Goal: Find specific page/section: Find specific page/section

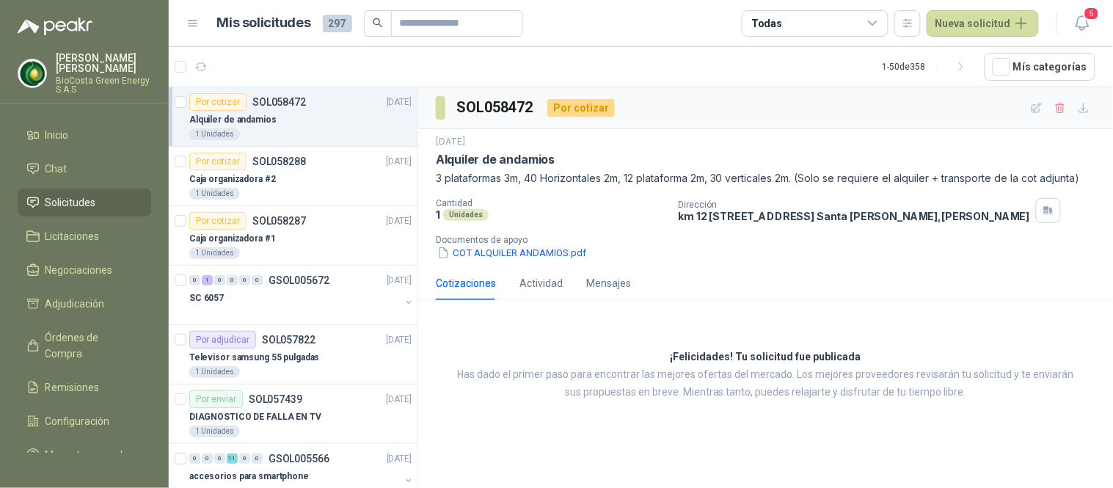
type input "*"
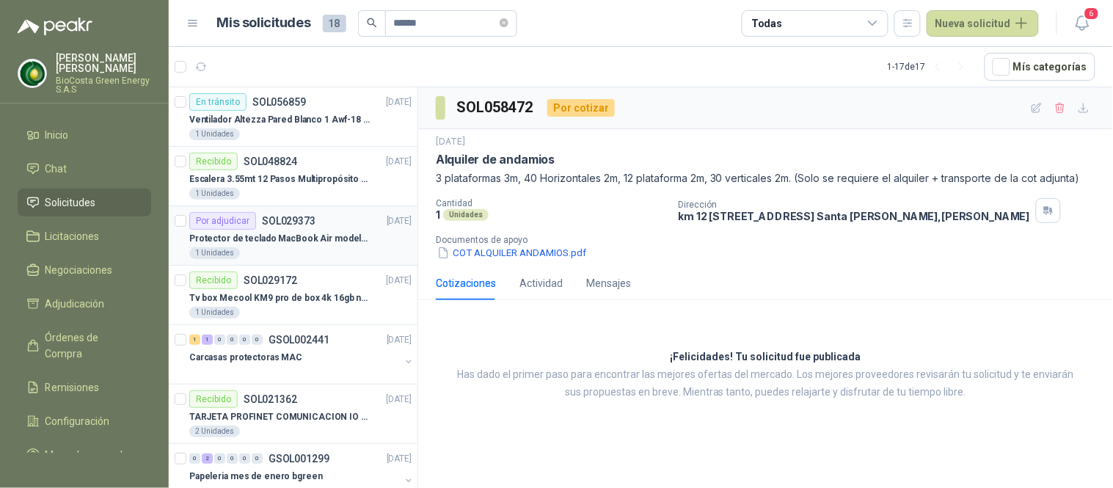
click at [299, 241] on p "Protector de teclado MacBook Air modelo A3113 13"" at bounding box center [280, 239] width 183 height 14
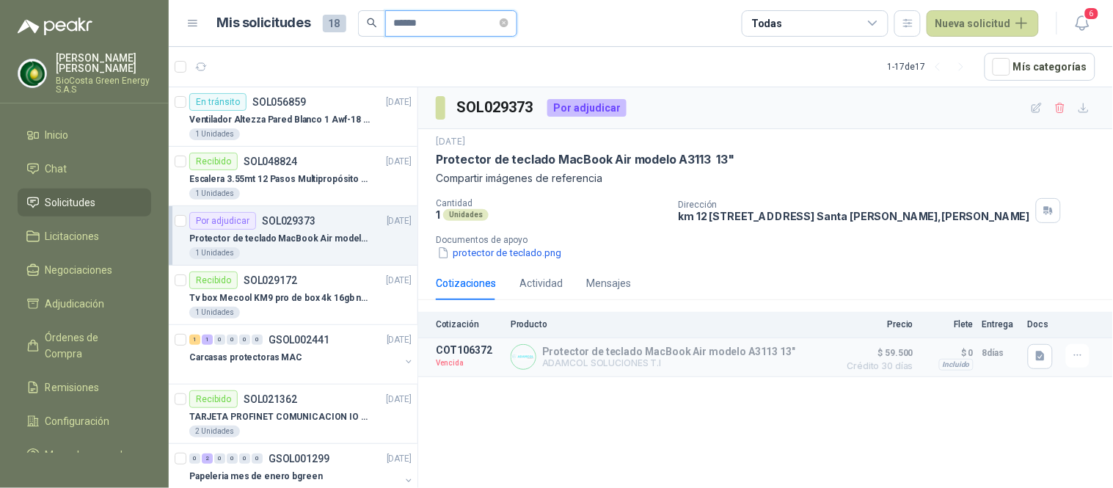
drag, startPoint x: 423, startPoint y: 23, endPoint x: 365, endPoint y: 20, distance: 57.3
click at [365, 20] on span "******" at bounding box center [437, 23] width 159 height 26
type input "*****"
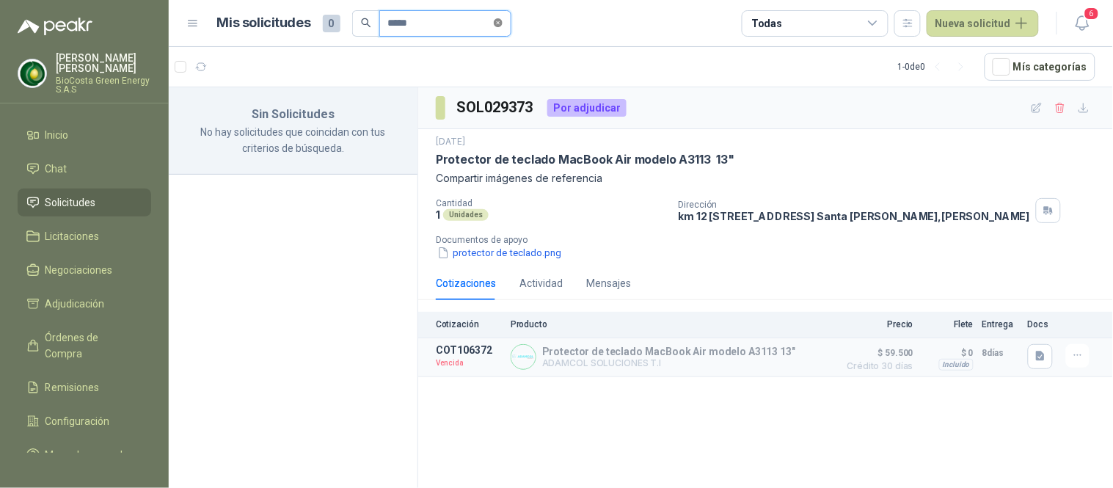
click at [503, 25] on icon "close-circle" at bounding box center [498, 22] width 9 height 9
click at [479, 26] on input "text" at bounding box center [439, 23] width 103 height 25
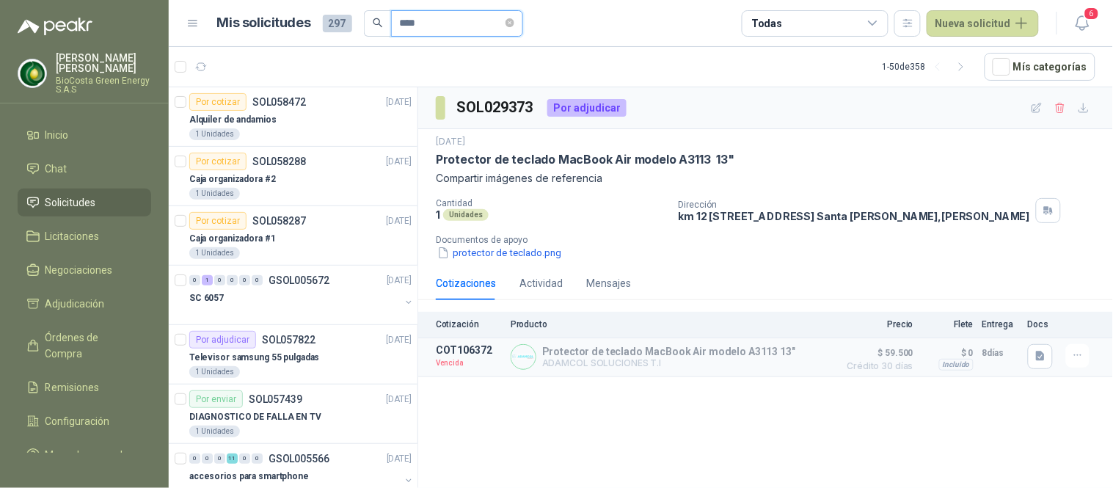
type input "****"
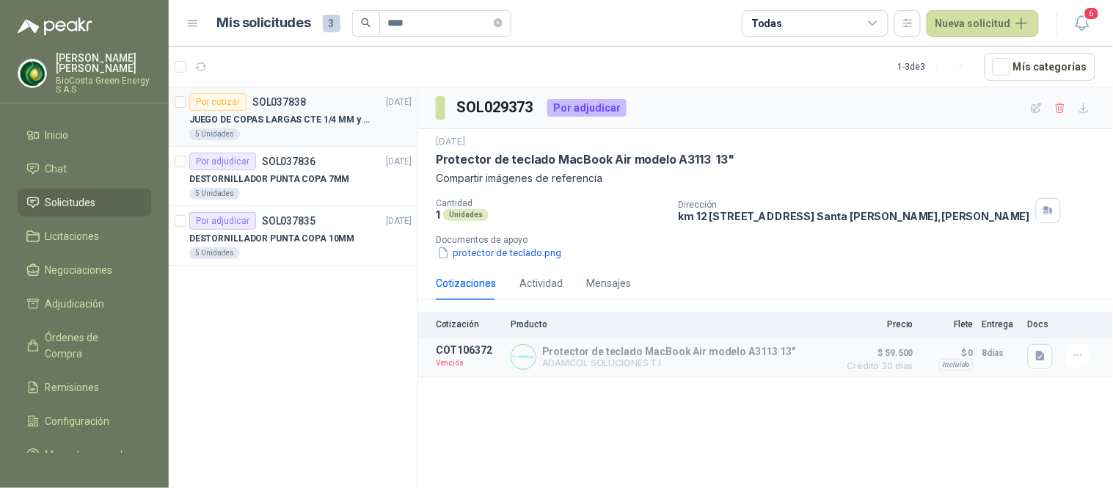
click at [281, 122] on p "JUEGO DE COPAS LARGAS CTE 1/4 MM y PULG 16 PZ" at bounding box center [280, 120] width 183 height 14
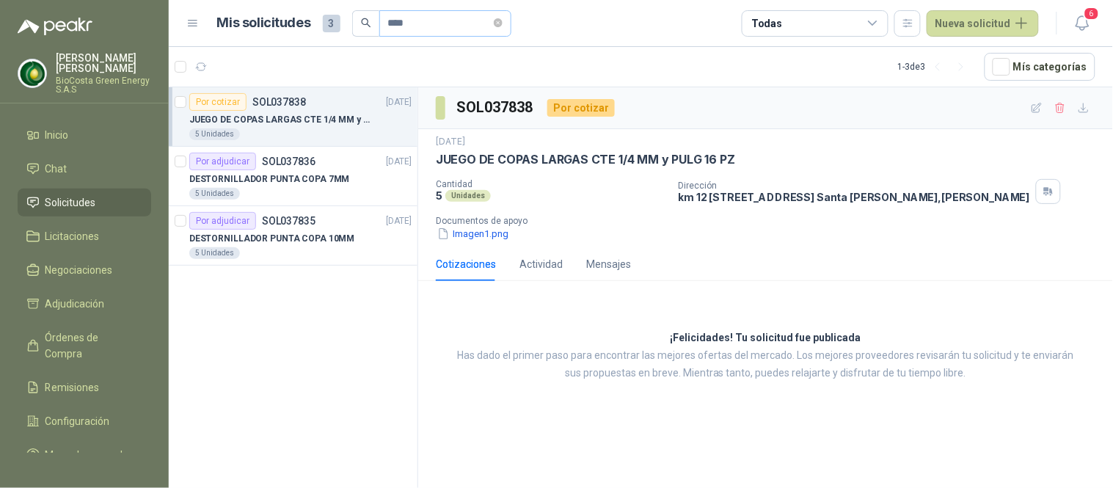
click at [510, 22] on span "****" at bounding box center [445, 23] width 132 height 26
click at [500, 18] on icon "close-circle" at bounding box center [498, 22] width 9 height 9
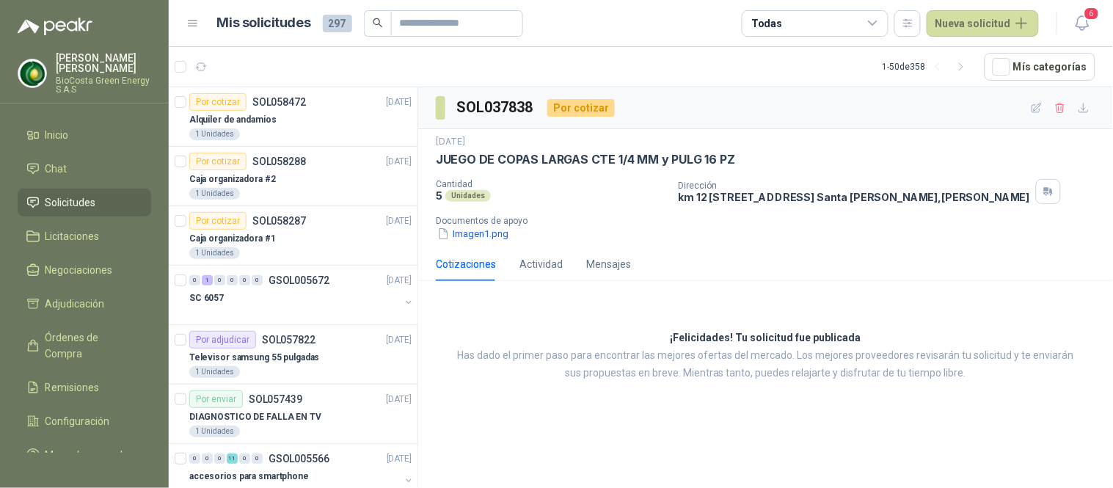
click at [1038, 293] on div "¡Felicidades! Tu solicitud fue publicada Has dado el primer paso para encontrar…" at bounding box center [765, 356] width 695 height 126
click at [194, 75] on button "button" at bounding box center [200, 66] width 23 height 23
click at [207, 66] on icon "button" at bounding box center [201, 67] width 12 height 12
click at [273, 126] on div "Alquiler de andamios" at bounding box center [300, 120] width 222 height 18
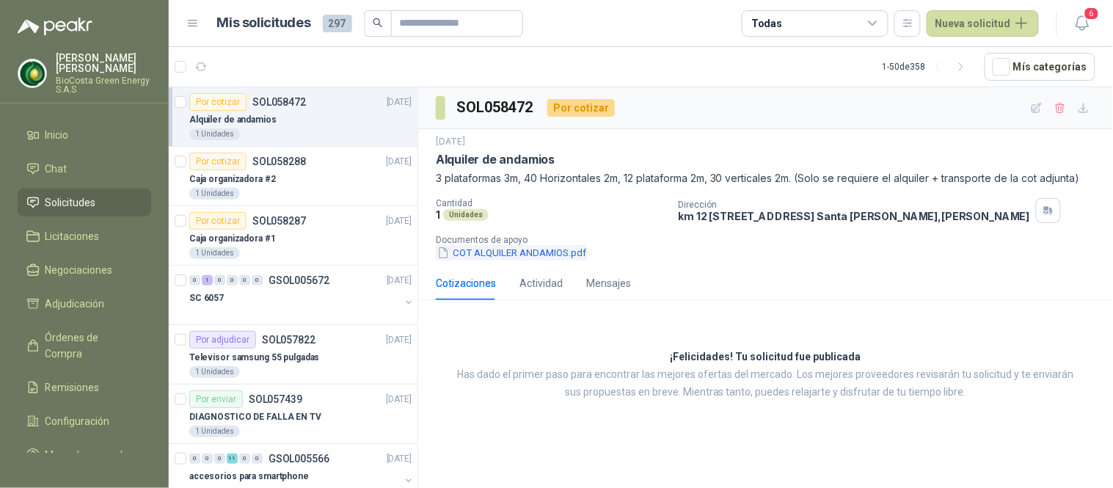
click at [538, 251] on button "COT ALQUILER ANDAMIOS.pdf" at bounding box center [512, 252] width 152 height 15
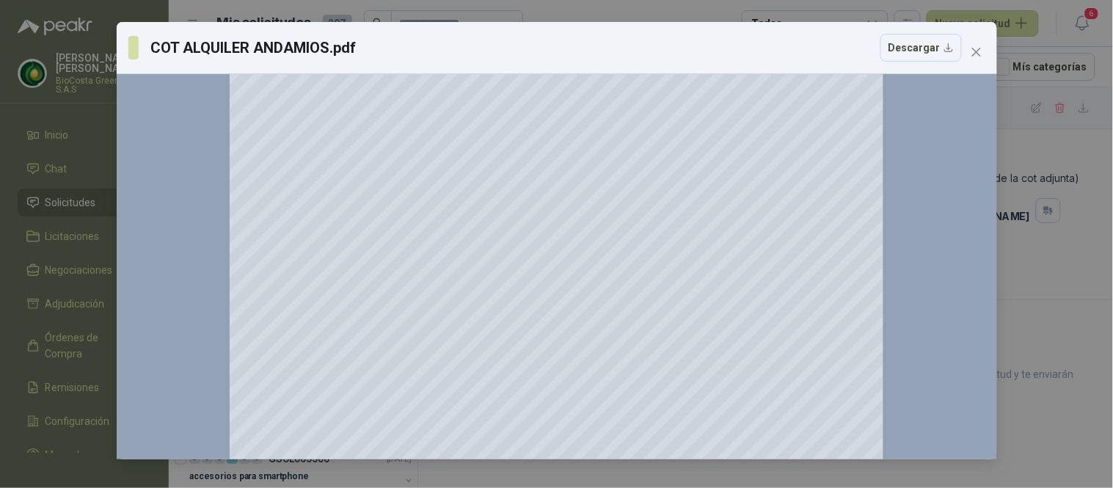
scroll to position [244, 0]
click at [971, 65] on div "COT ALQUILER ANDAMIOS.pdf Descargar" at bounding box center [557, 48] width 880 height 52
click at [974, 52] on icon "close" at bounding box center [977, 52] width 12 height 12
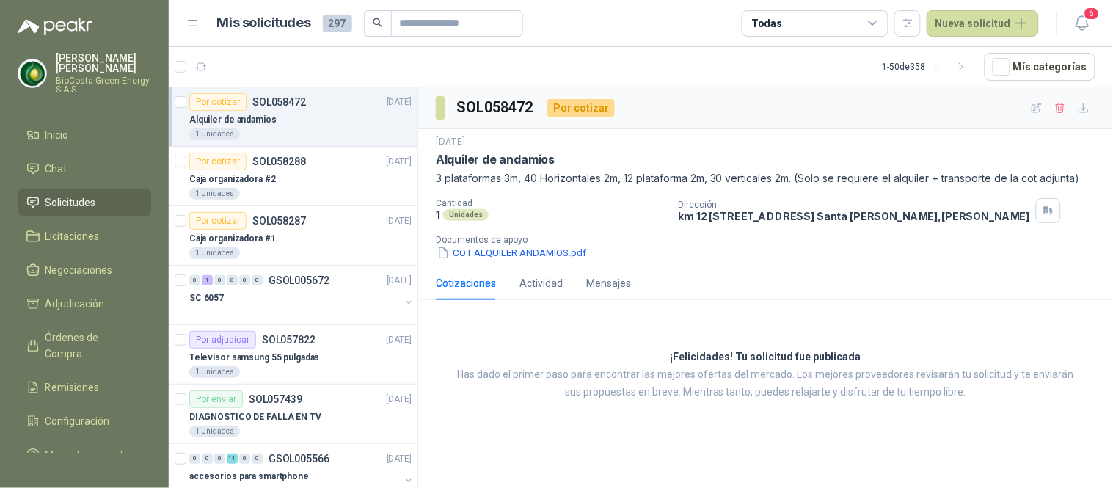
click at [477, 244] on p "Documentos de apoyo" at bounding box center [771, 240] width 671 height 10
click at [538, 252] on button "COT ALQUILER ANDAMIOS.pdf" at bounding box center [512, 252] width 152 height 15
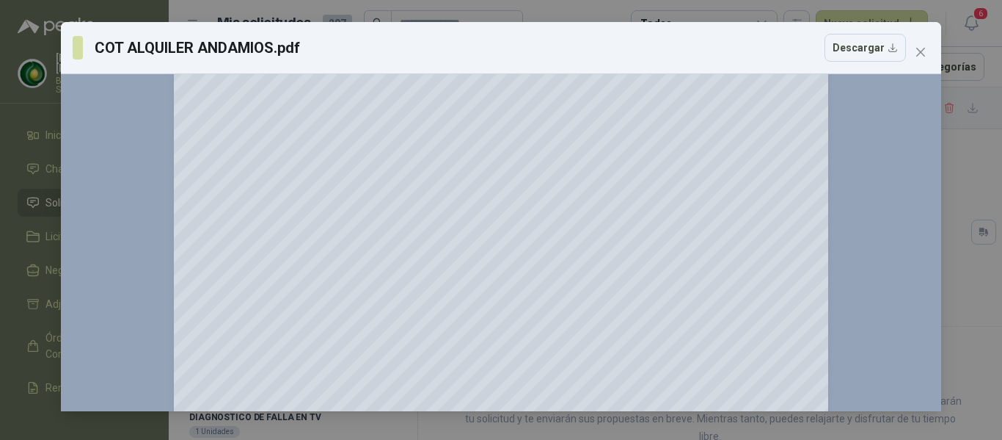
scroll to position [164, 0]
click at [911, 84] on button "Zoom in" at bounding box center [911, 93] width 26 height 26
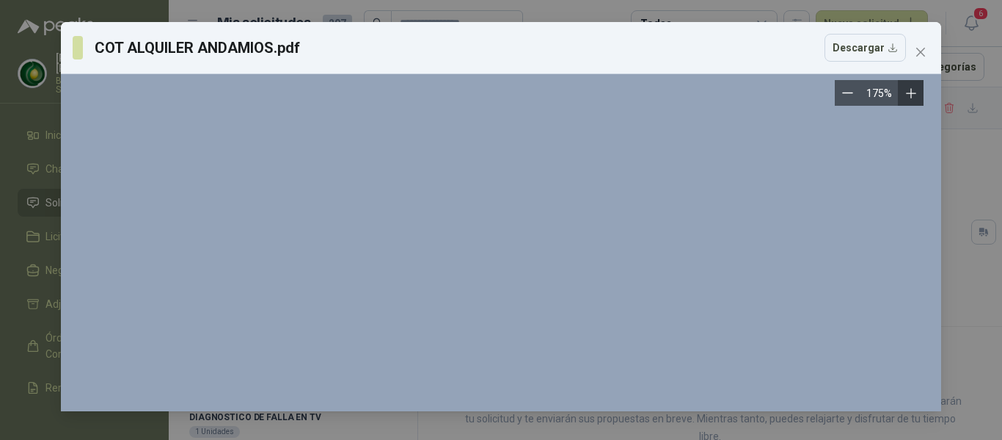
click at [911, 84] on button "Zoom in" at bounding box center [911, 93] width 26 height 26
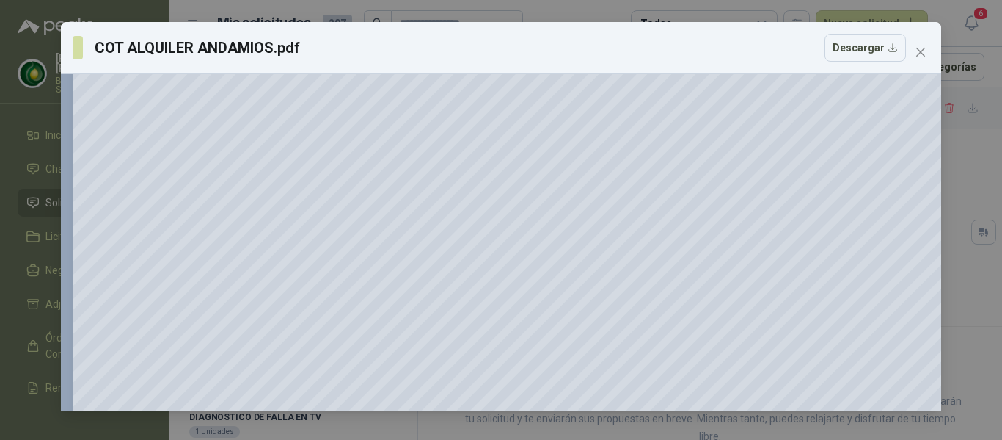
scroll to position [310, 0]
click at [917, 58] on button "Close" at bounding box center [920, 51] width 23 height 23
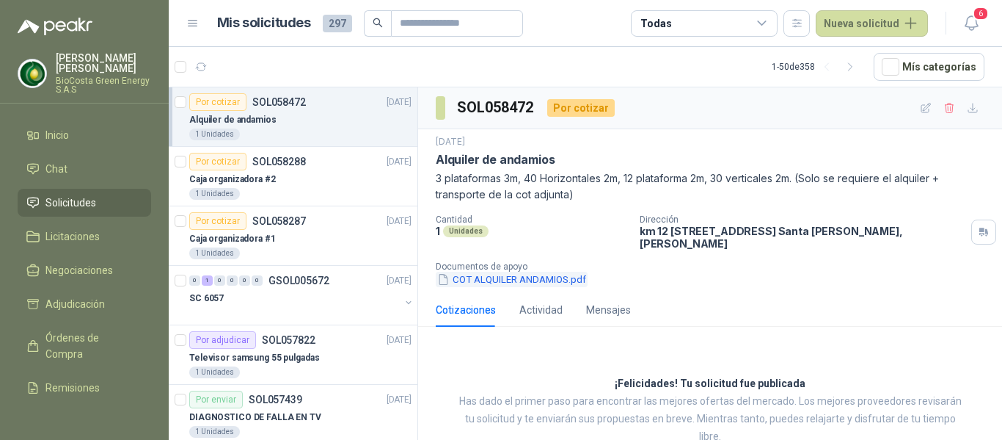
click at [525, 274] on button "COT ALQUILER ANDAMIOS.pdf" at bounding box center [512, 278] width 152 height 15
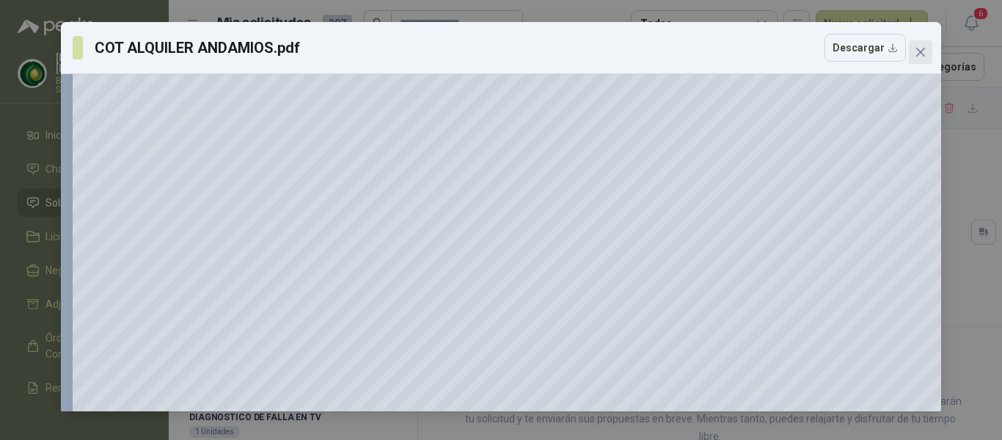
click at [919, 50] on icon "close" at bounding box center [920, 52] width 9 height 9
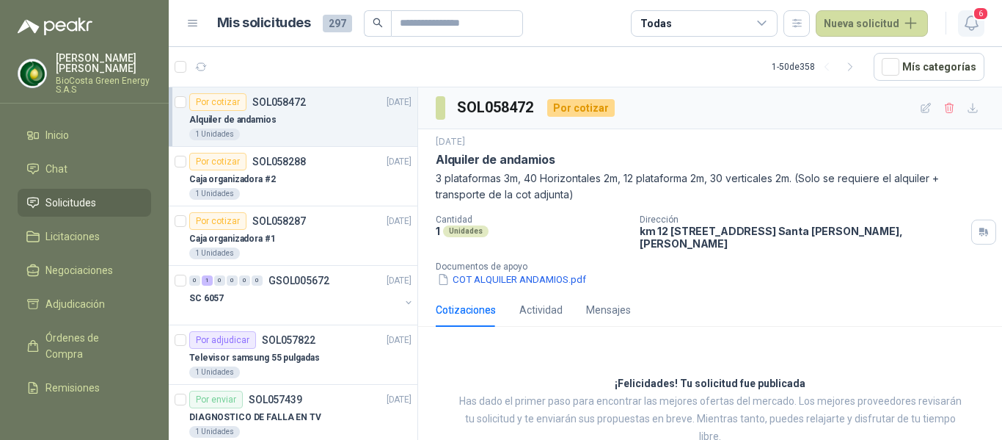
click at [968, 20] on icon "button" at bounding box center [972, 23] width 18 height 18
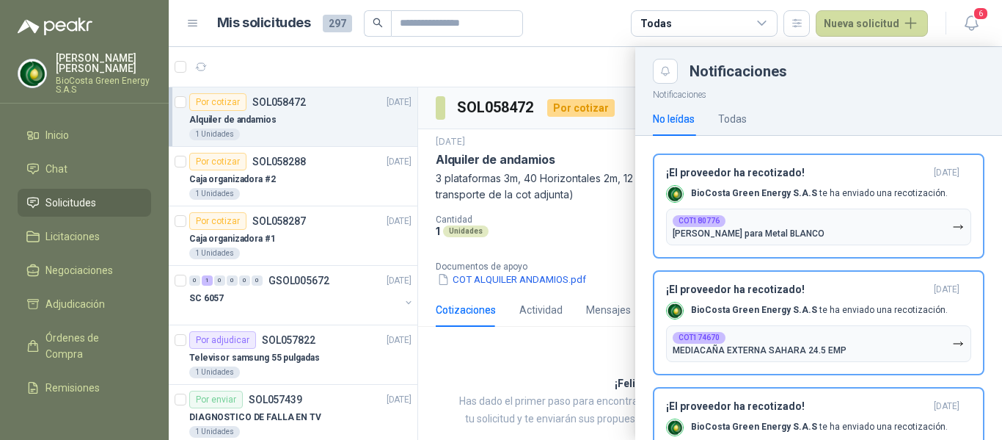
click at [566, 213] on div at bounding box center [586, 243] width 834 height 393
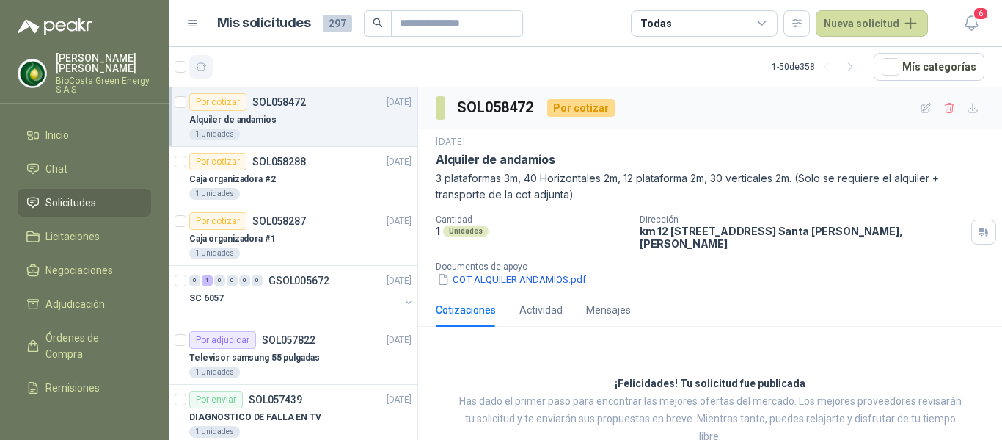
click at [208, 62] on button "button" at bounding box center [200, 66] width 23 height 23
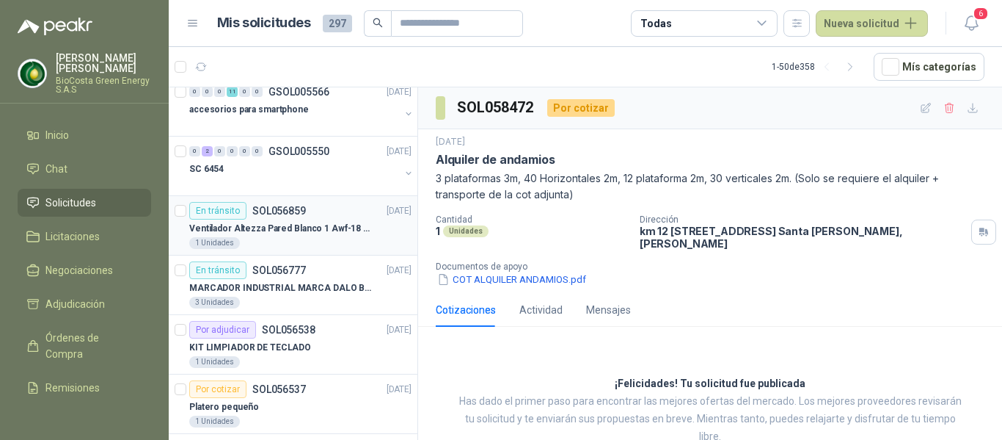
scroll to position [0, 0]
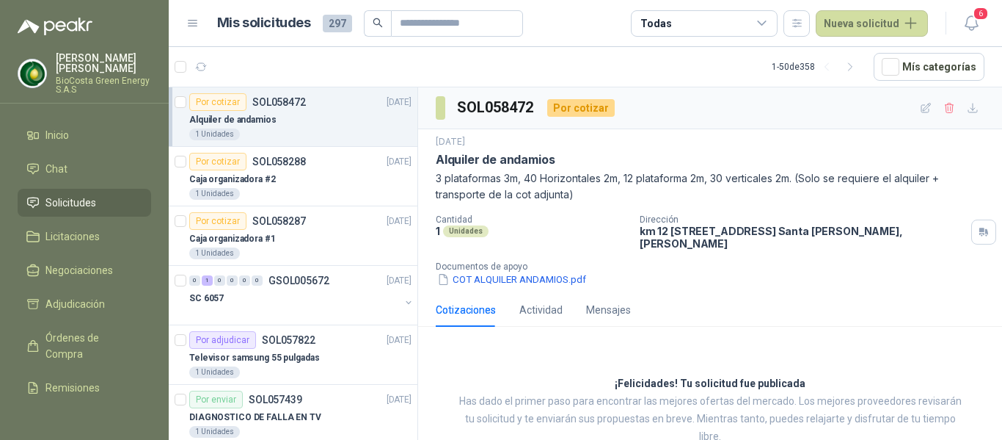
click at [293, 124] on div "Alquiler de andamios" at bounding box center [300, 120] width 222 height 18
click at [309, 175] on div "Caja organizadora #2" at bounding box center [300, 179] width 222 height 18
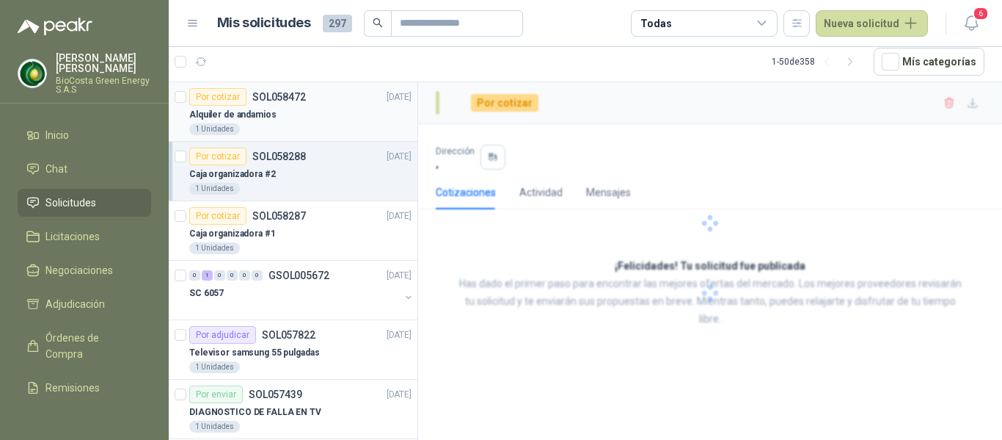
click at [263, 119] on p "Alquiler de andamios" at bounding box center [232, 115] width 87 height 14
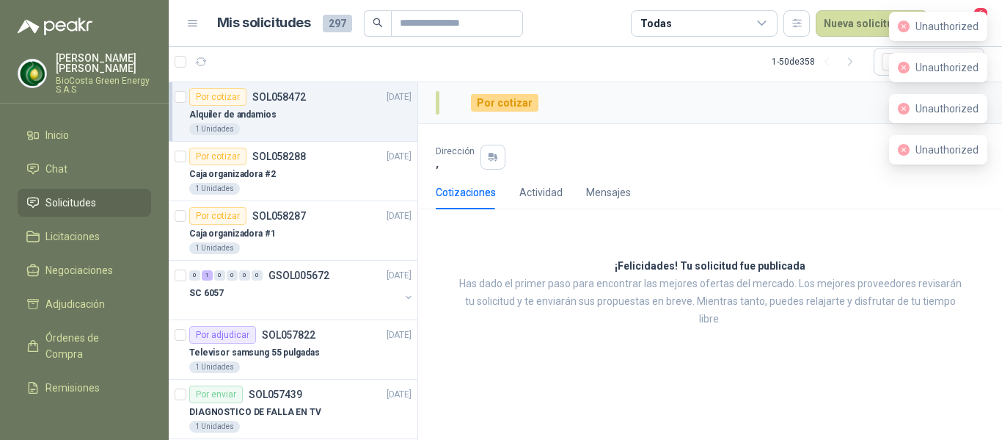
click at [266, 120] on p "Alquiler de andamios" at bounding box center [232, 115] width 87 height 14
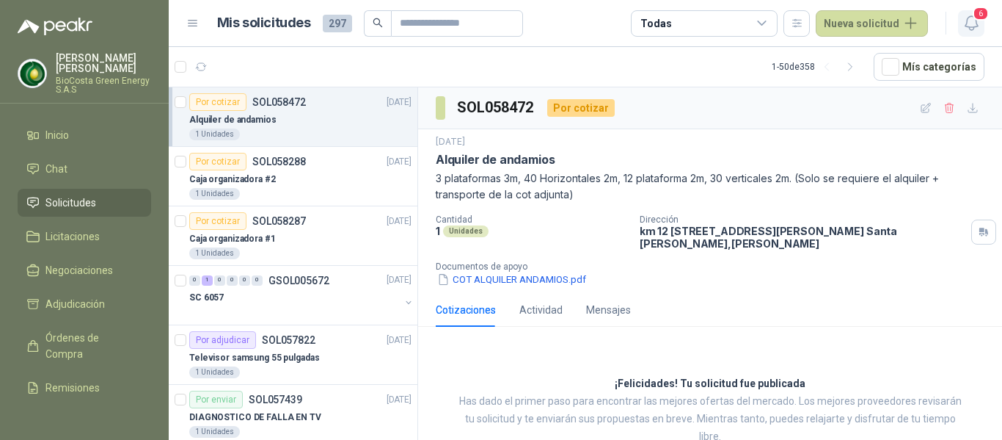
click at [967, 20] on icon "button" at bounding box center [971, 23] width 12 height 14
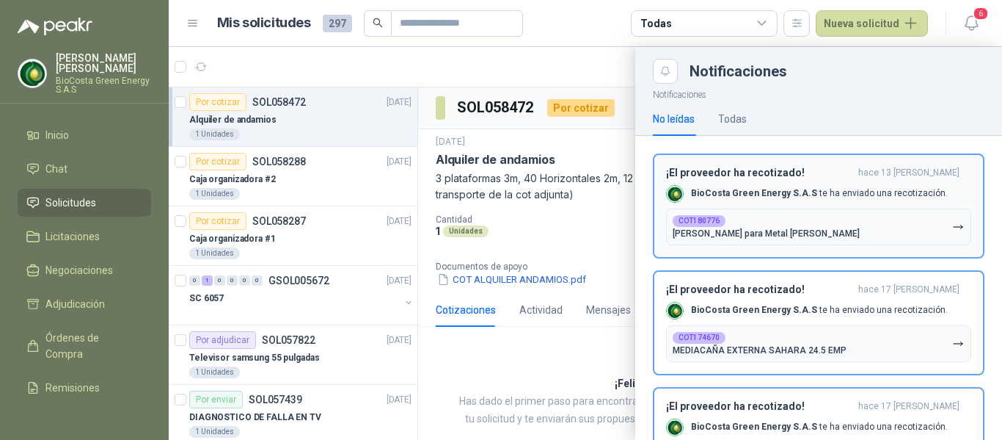
click at [735, 195] on b "BioCosta Green Energy S.A.S" at bounding box center [754, 193] width 126 height 10
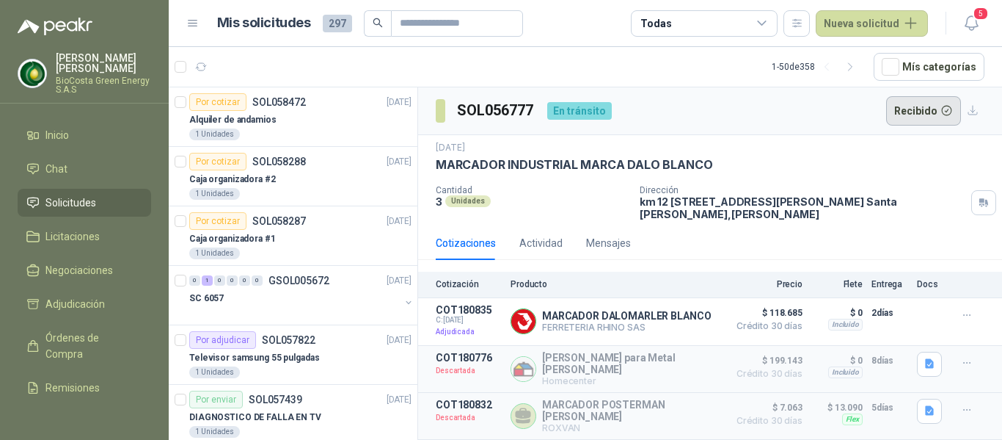
click at [925, 112] on button "Recibido" at bounding box center [924, 110] width 76 height 29
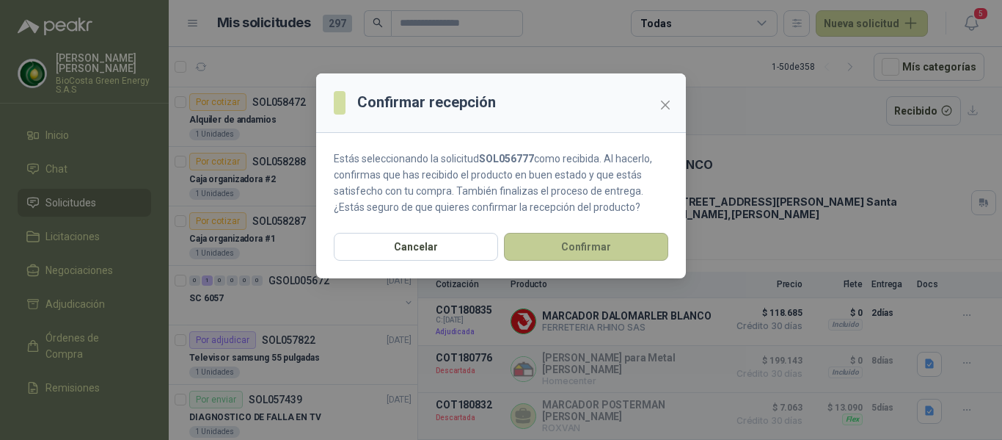
click at [601, 241] on button "Confirmar" at bounding box center [586, 247] width 164 height 28
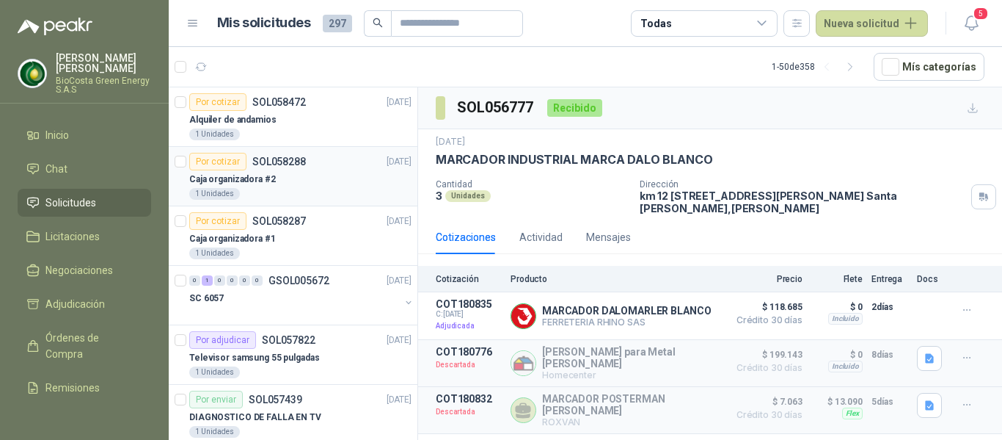
click at [271, 196] on div "1 Unidades" at bounding box center [300, 194] width 222 height 12
